Goal: Information Seeking & Learning: Learn about a topic

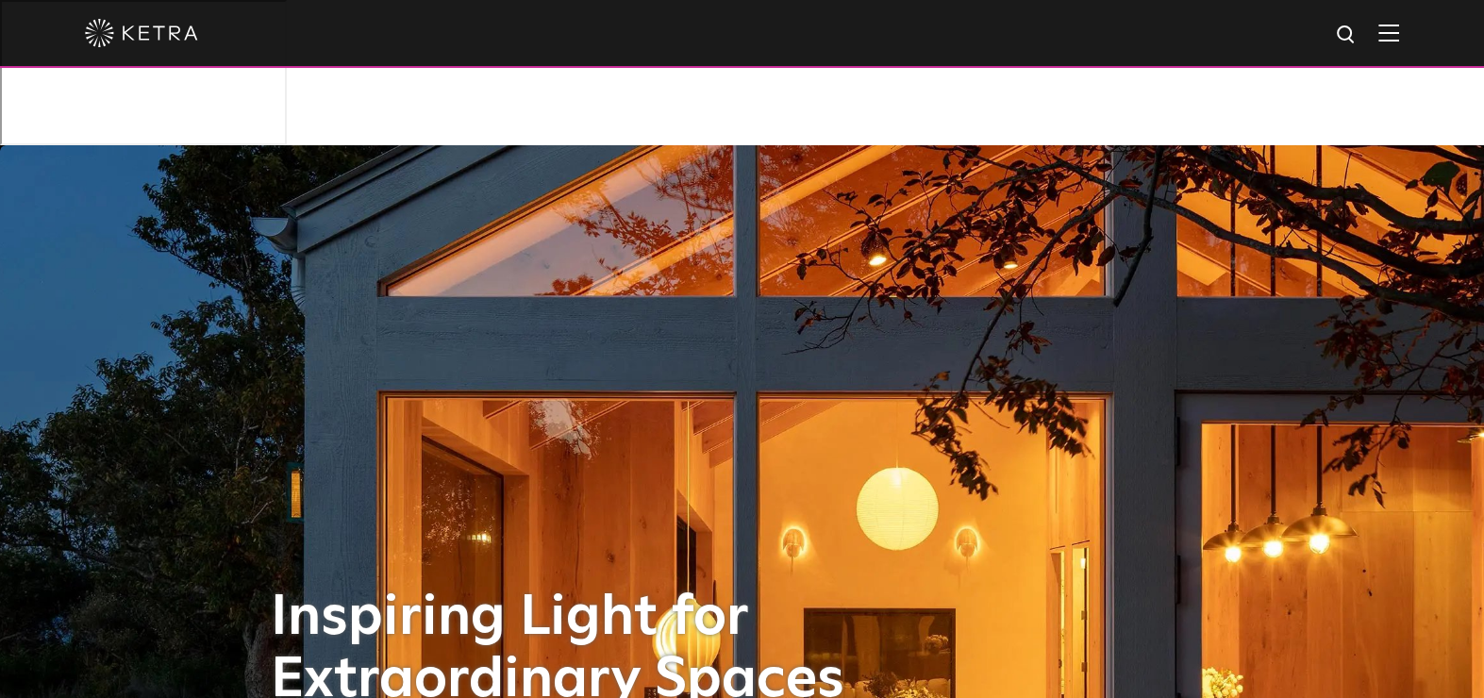
click at [1399, 34] on img at bounding box center [1388, 33] width 21 height 18
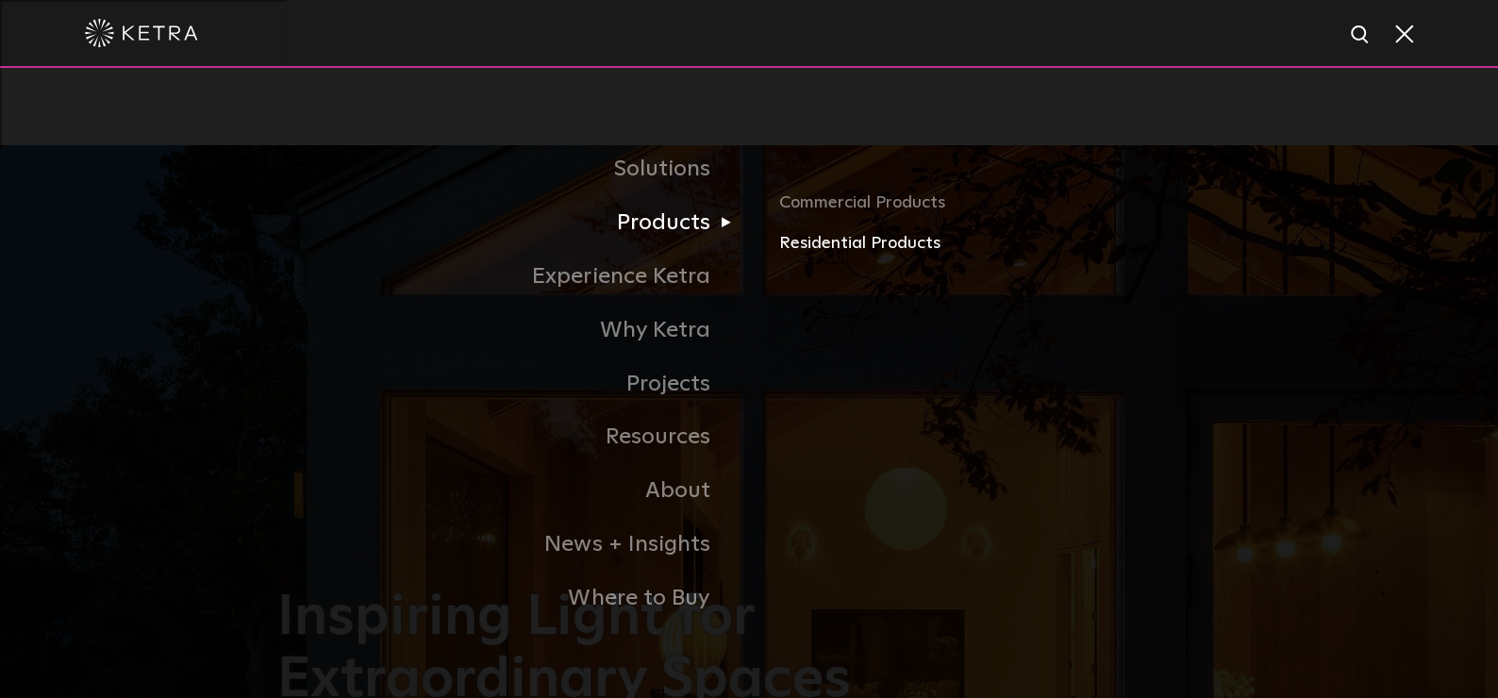
click at [820, 247] on link "Residential Products" at bounding box center [999, 243] width 441 height 27
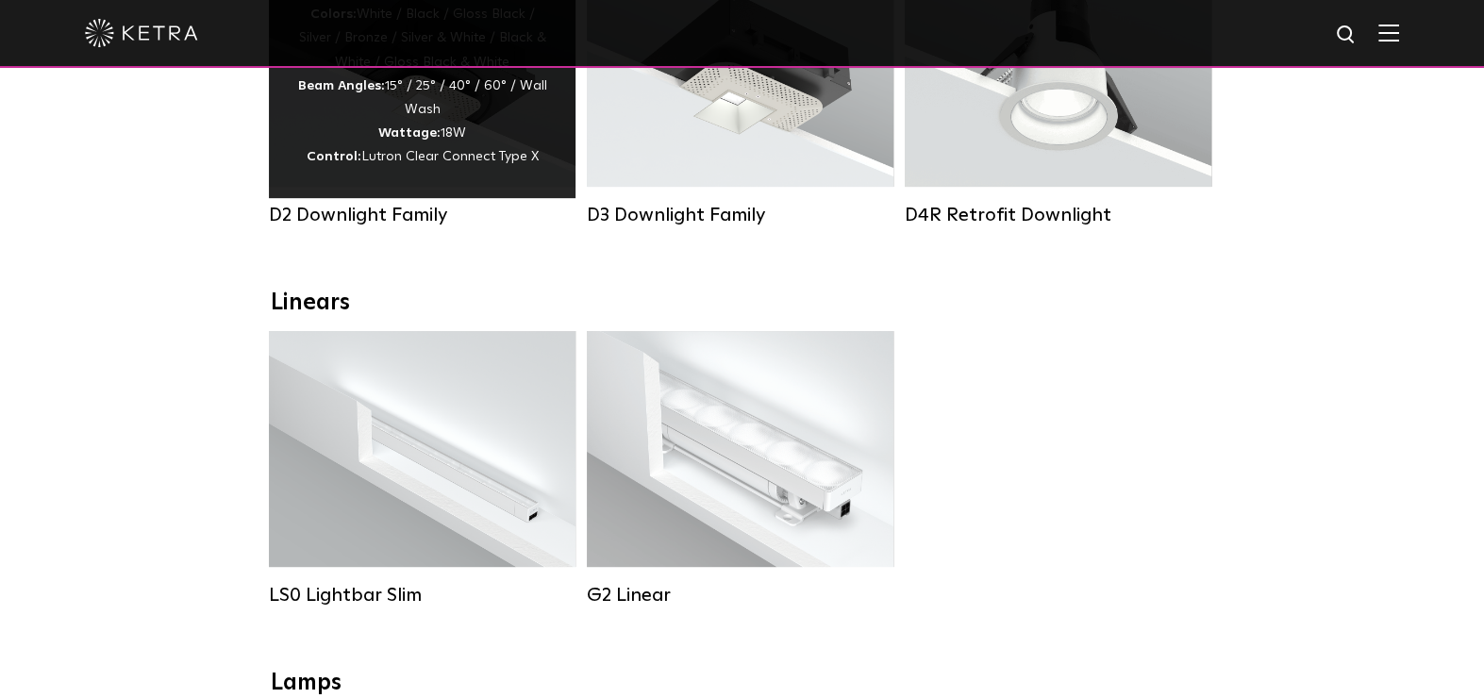
click at [393, 204] on div "D2 Downlight Family" at bounding box center [422, 215] width 307 height 23
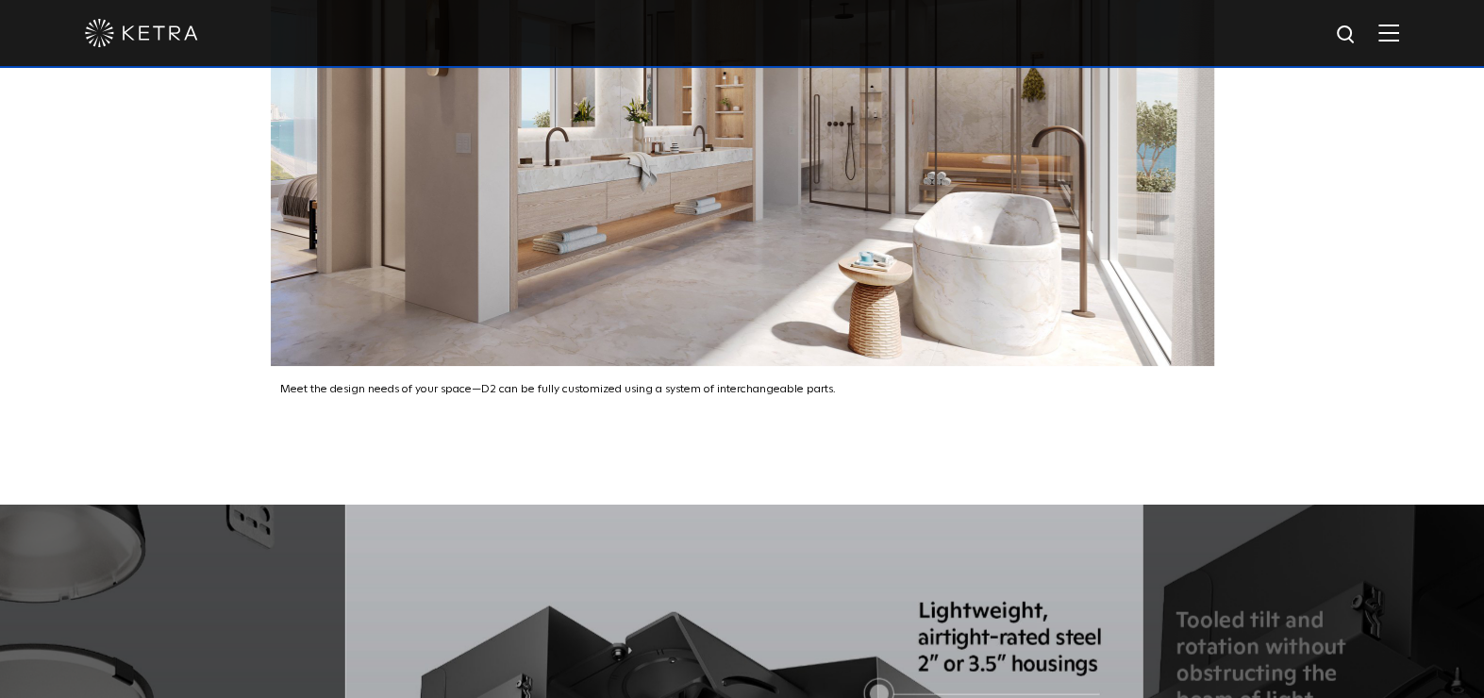
scroll to position [1823, 0]
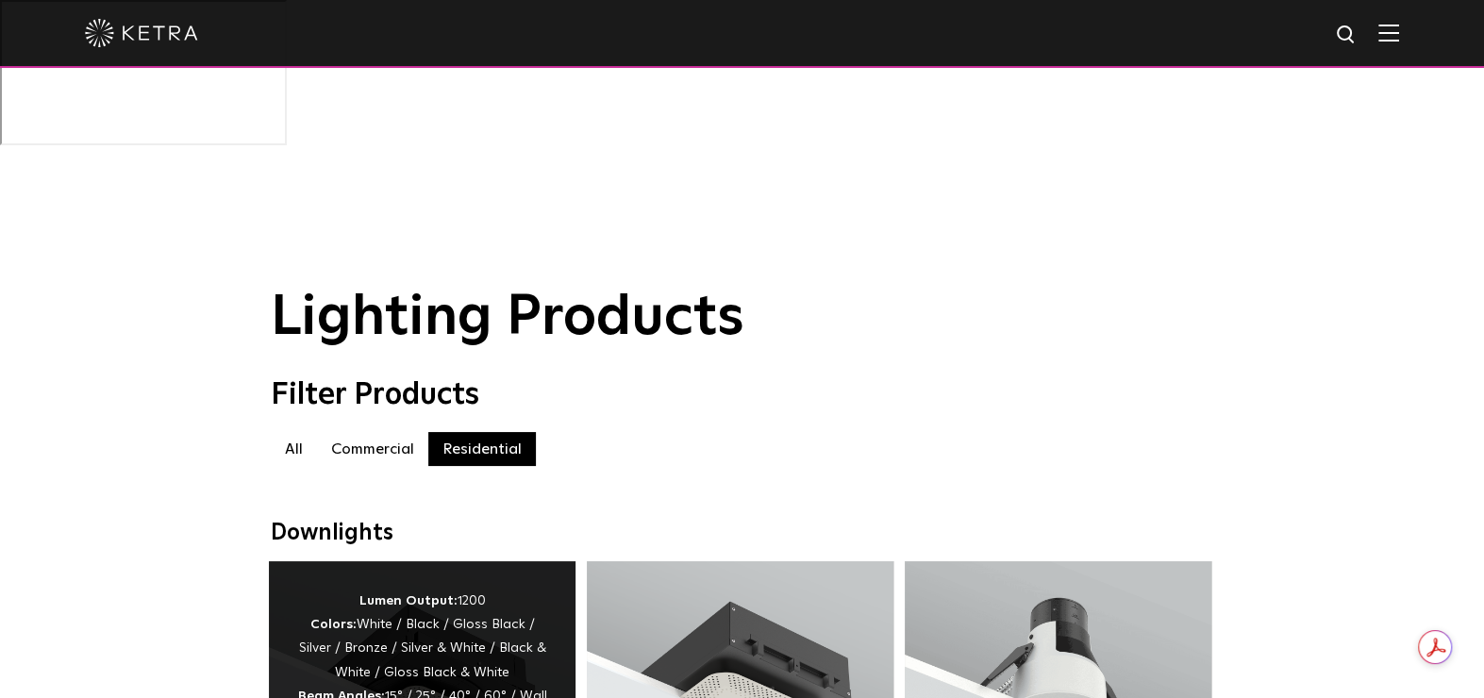
click at [440, 590] on div "Lumen Output: 1200 Colors: White / Black / Gloss Black / Silver / Bronze / Silv…" at bounding box center [422, 685] width 250 height 191
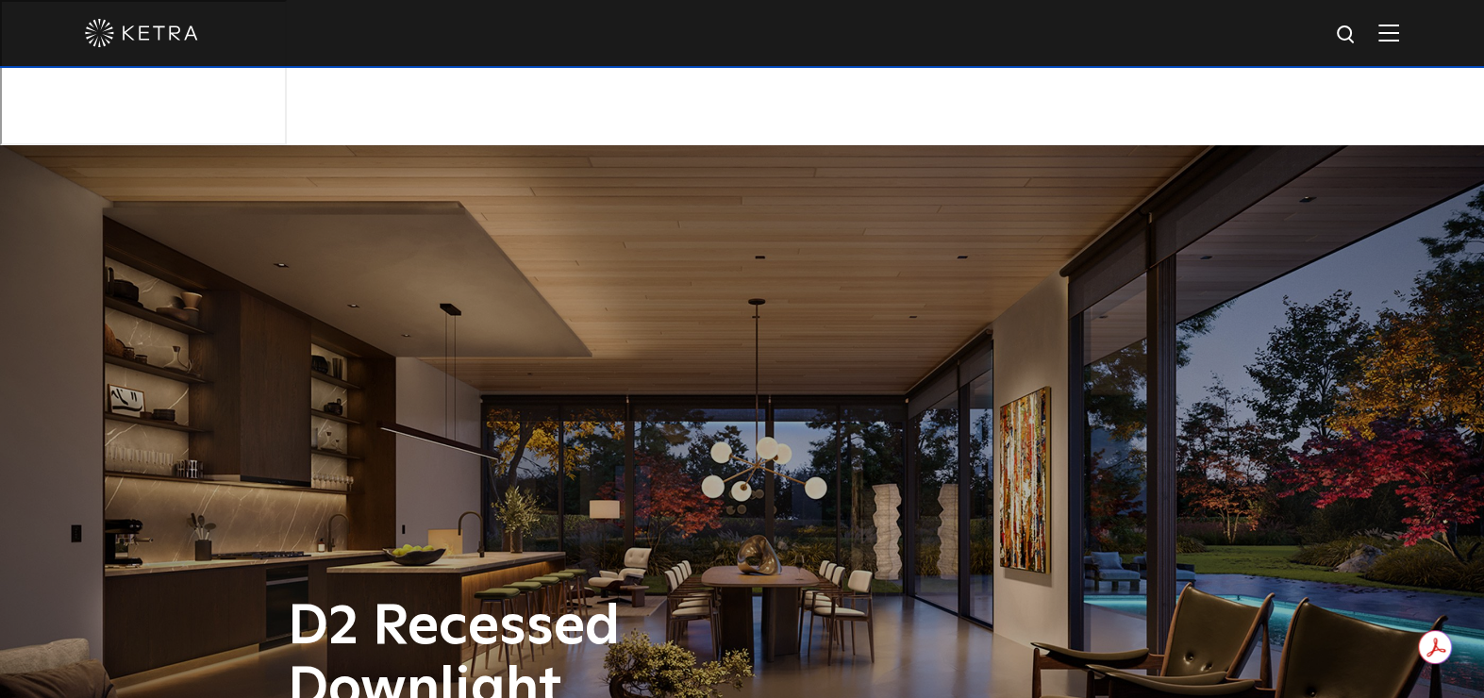
click at [692, 238] on div "D2 Recessed Downlight" at bounding box center [742, 494] width 1484 height 698
